Goal: Obtain resource: Download file/media

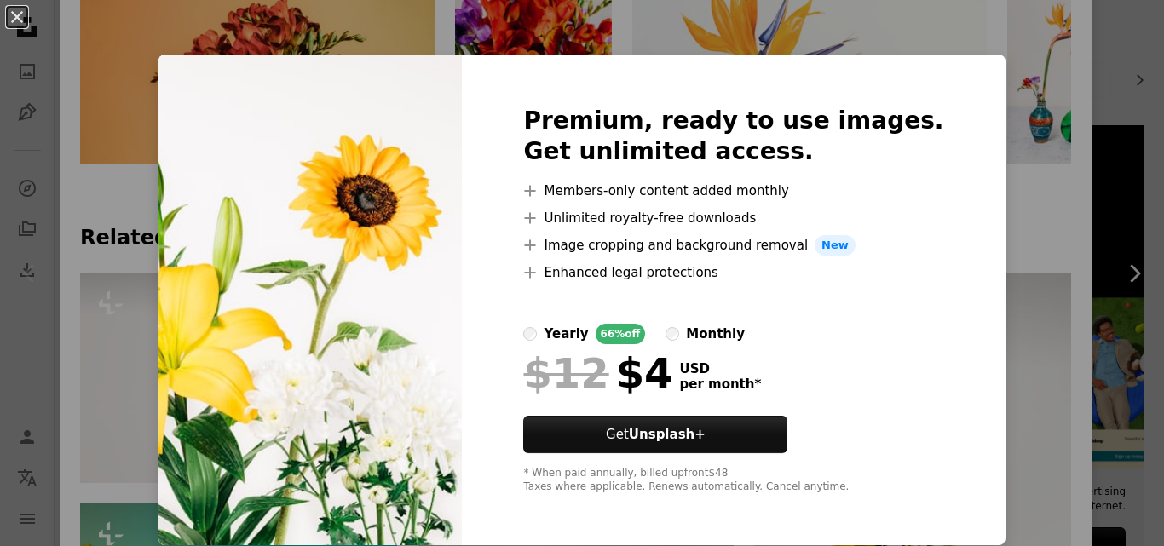
scroll to position [1, 0]
click at [995, 135] on div "An X shape Premium, ready to use images. Get unlimited access. A plus sign Memb…" at bounding box center [582, 273] width 1164 height 546
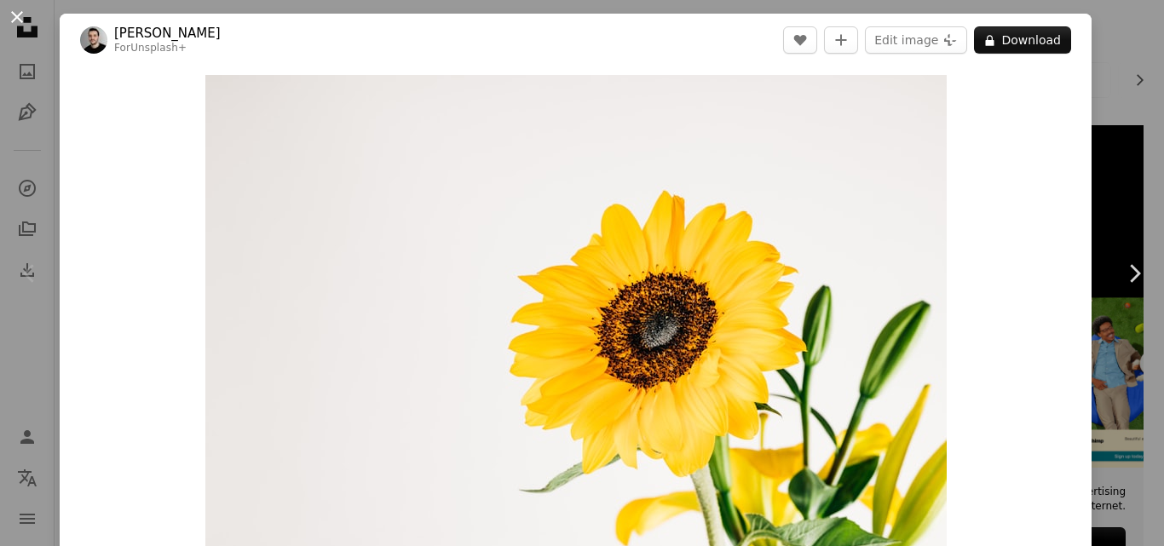
click at [20, 17] on button "An X shape" at bounding box center [17, 17] width 20 height 20
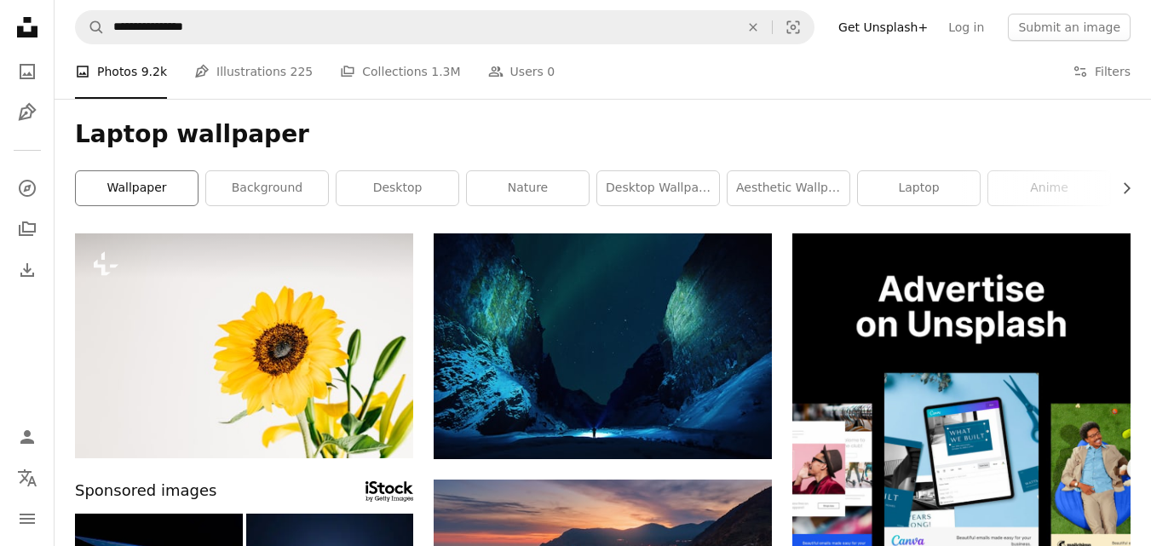
click at [159, 195] on link "wallpaper" at bounding box center [137, 188] width 122 height 34
